Goal: Complete application form

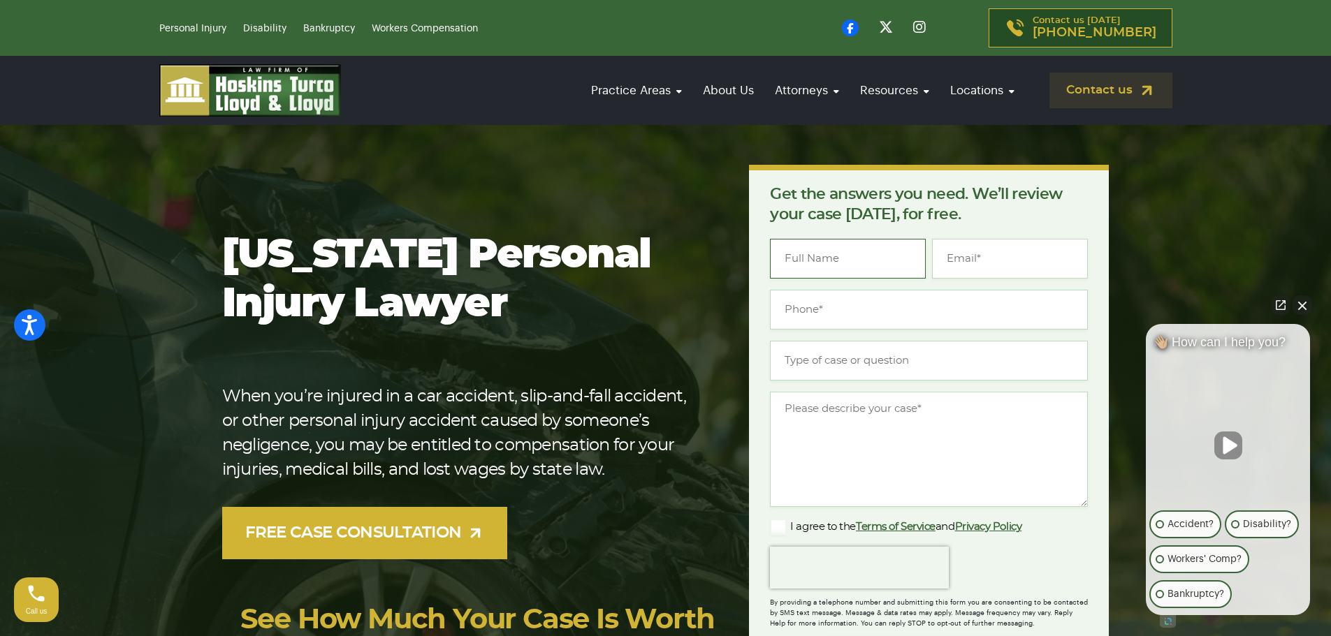
click at [875, 256] on input "Name *" at bounding box center [848, 259] width 156 height 40
click at [878, 278] on input "[PERSON_NAME]" at bounding box center [848, 259] width 156 height 40
type input "[PERSON_NAME]"
type input "(___) ___-____"
click at [955, 270] on input "Email *" at bounding box center [1010, 259] width 156 height 40
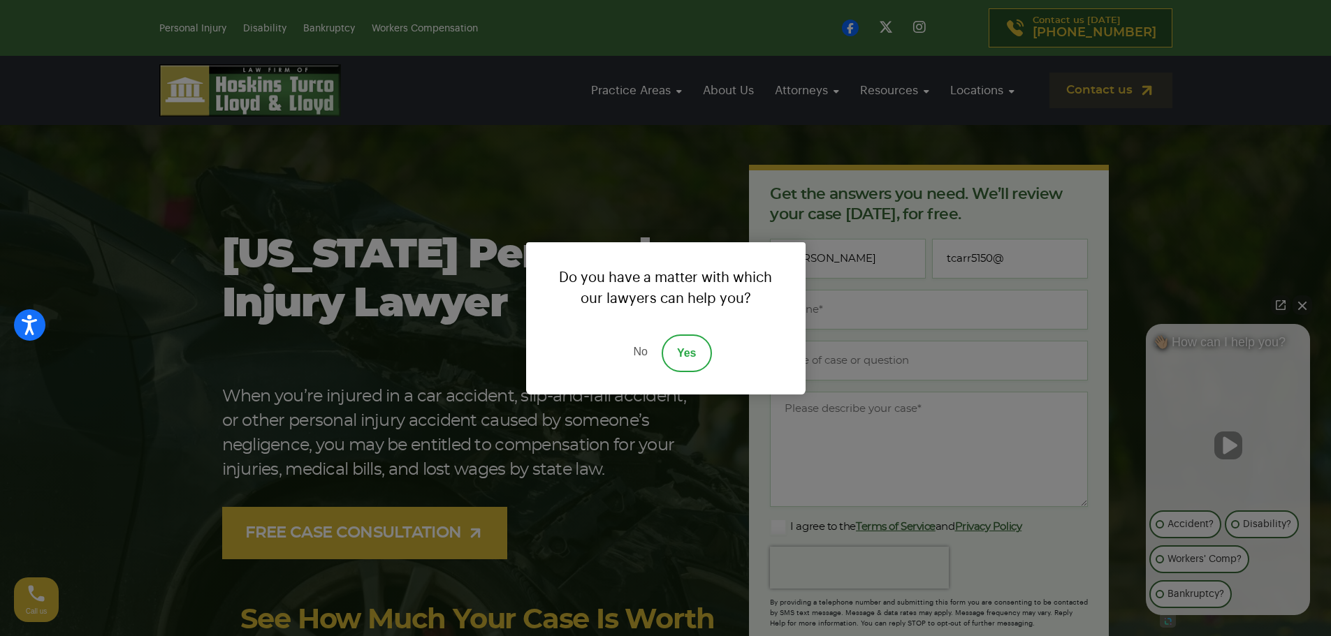
click at [678, 347] on link "Yes" at bounding box center [687, 354] width 50 height 38
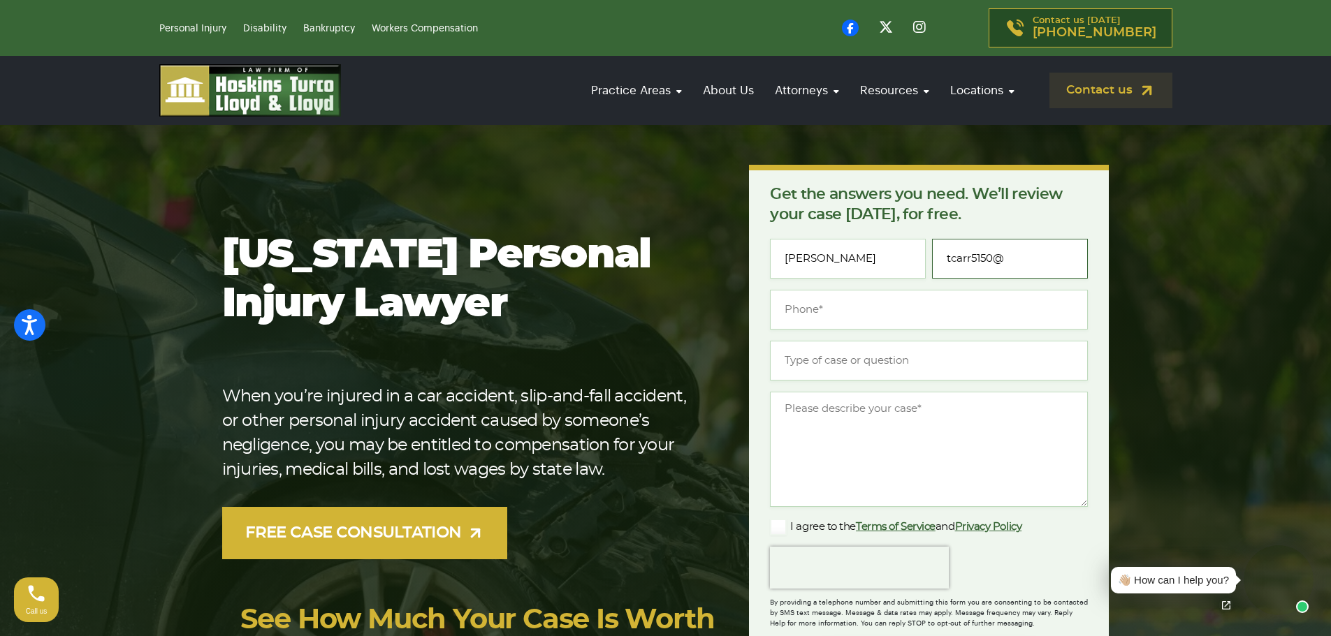
click at [1035, 259] on input "tcarr5150@" at bounding box center [1010, 259] width 156 height 40
type input "[EMAIL_ADDRESS][DOMAIN_NAME]"
type input "[PHONE_NUMBER]"
click at [829, 361] on input "Type of case or question *" at bounding box center [929, 361] width 318 height 40
type input "Slip at Publix"
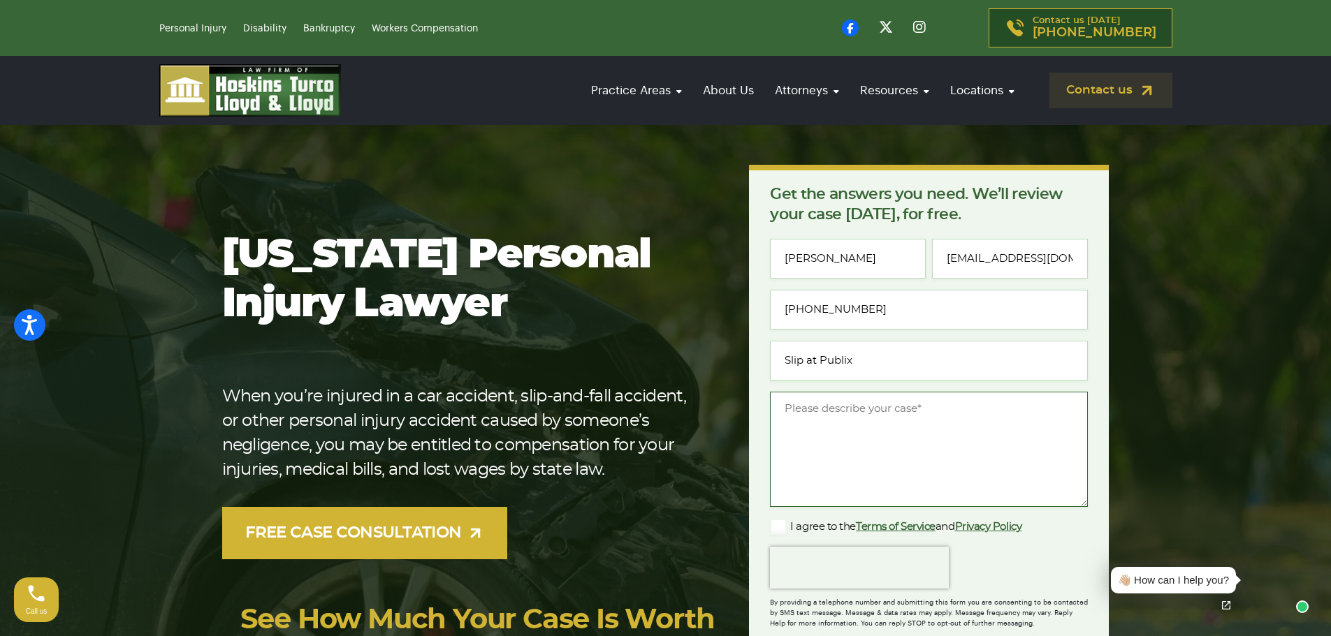
click at [827, 411] on textarea "Message *" at bounding box center [929, 449] width 318 height 115
click at [875, 446] on textarea "walking in publix and ,I slipped on an oily spot. and hit the back of my head a…" at bounding box center [929, 449] width 318 height 115
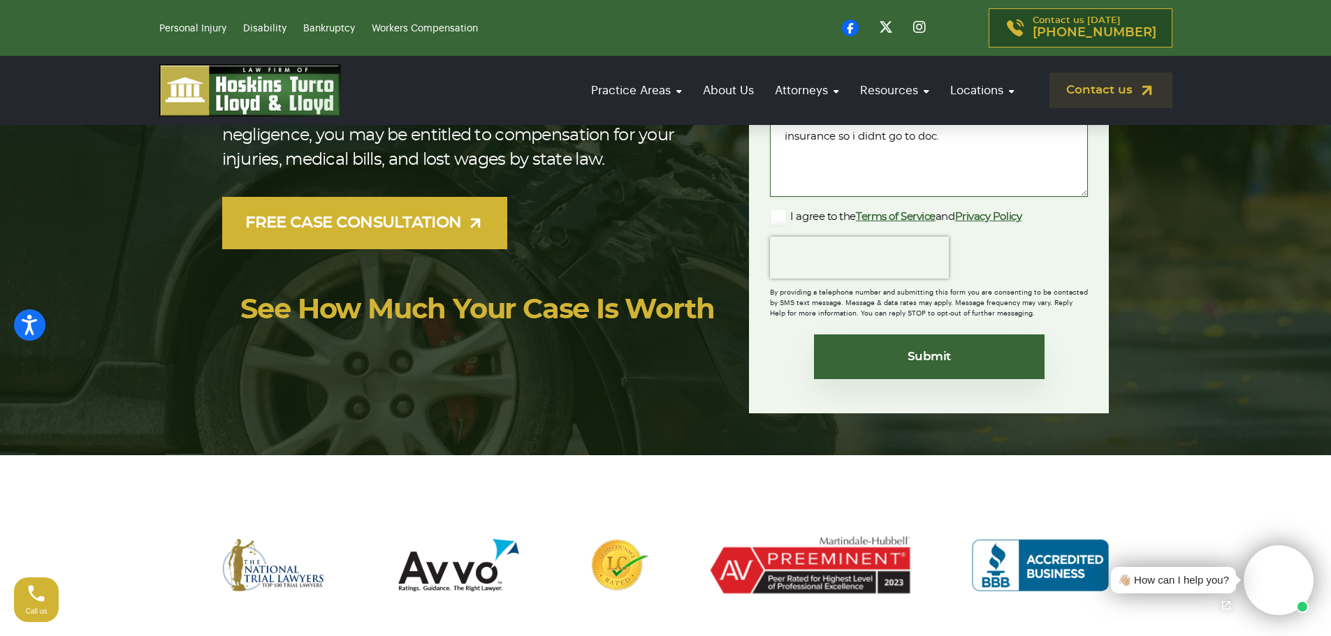
scroll to position [349, 0]
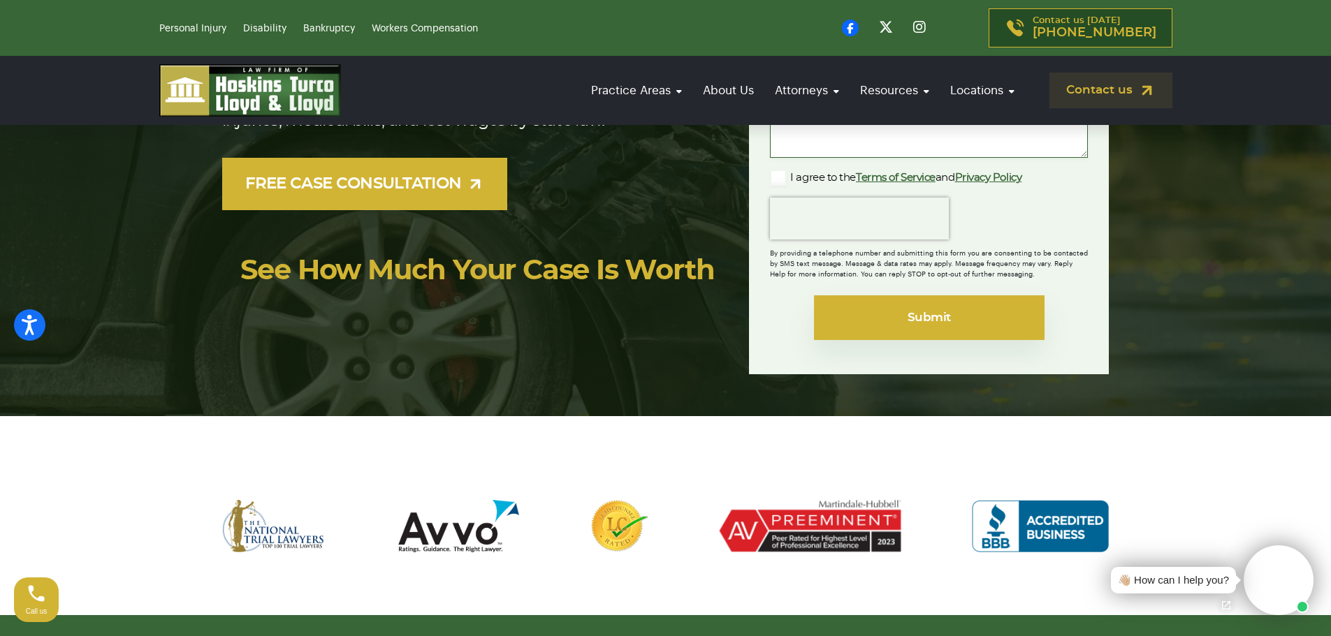
type textarea "walking in publix and ,I slipped on an oily spot. and hit the back of my head a…"
click at [901, 326] on input "Submit" at bounding box center [929, 318] width 231 height 45
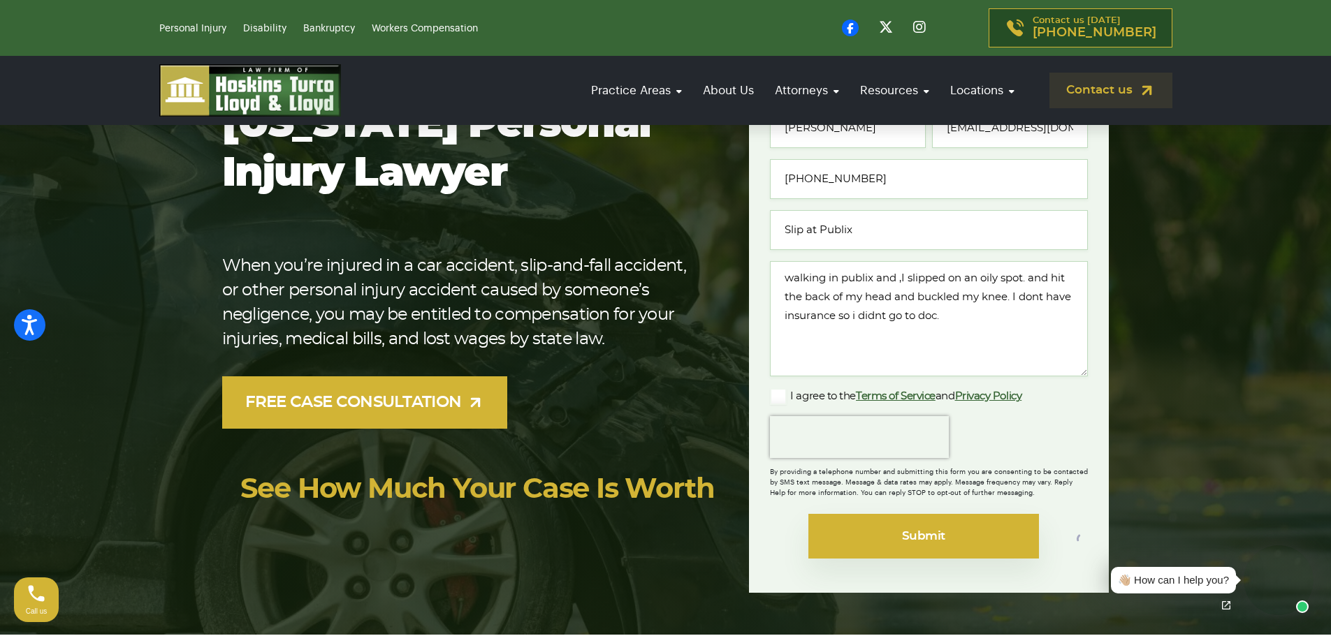
scroll to position [0, 0]
